Goal: Task Accomplishment & Management: Use online tool/utility

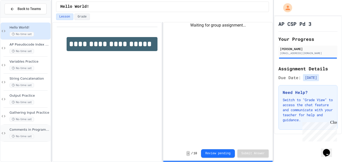
click at [35, 136] on div "No time set" at bounding box center [30, 136] width 40 height 5
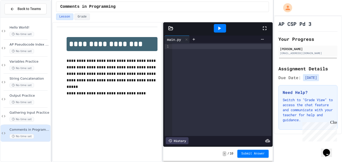
click at [232, 58] on div at bounding box center [221, 89] width 99 height 93
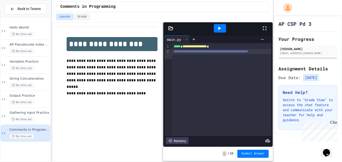
click at [220, 26] on icon at bounding box center [219, 28] width 6 height 6
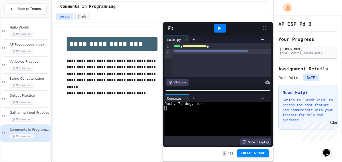
click at [238, 156] on button "Submit Answer" at bounding box center [253, 153] width 32 height 8
